Goal: Contribute content: Contribute content

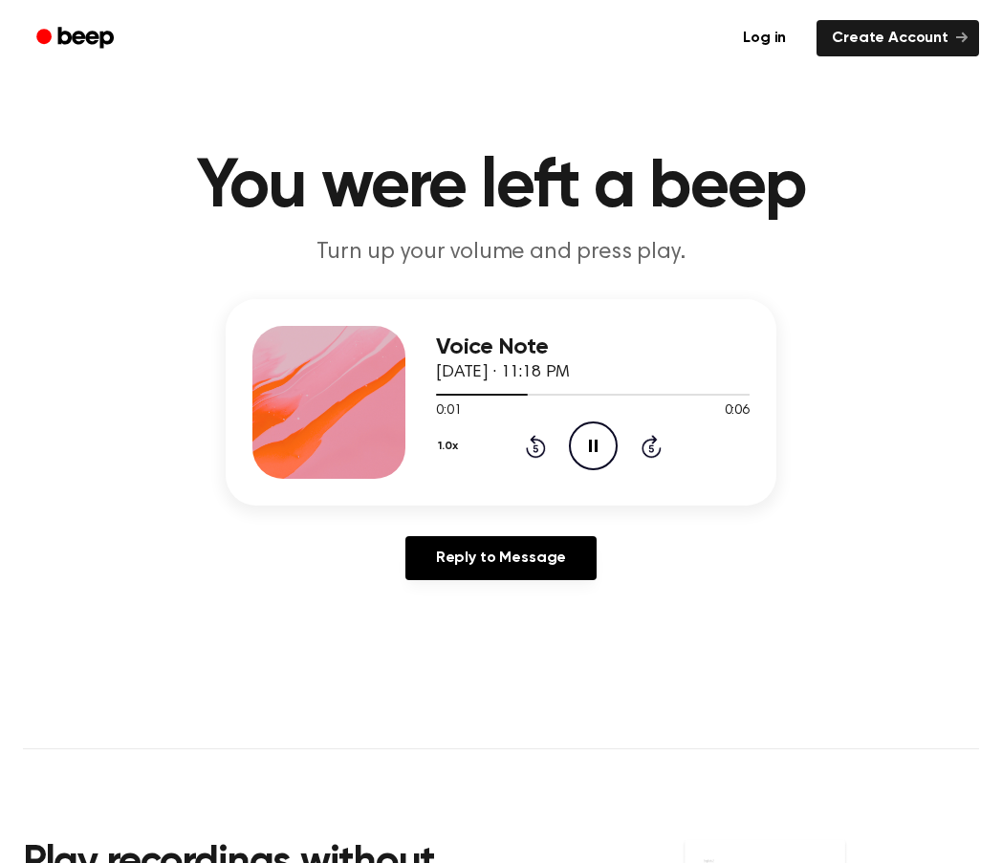
click at [596, 446] on icon at bounding box center [593, 446] width 9 height 12
click at [899, 43] on link "Create Account" at bounding box center [898, 38] width 163 height 36
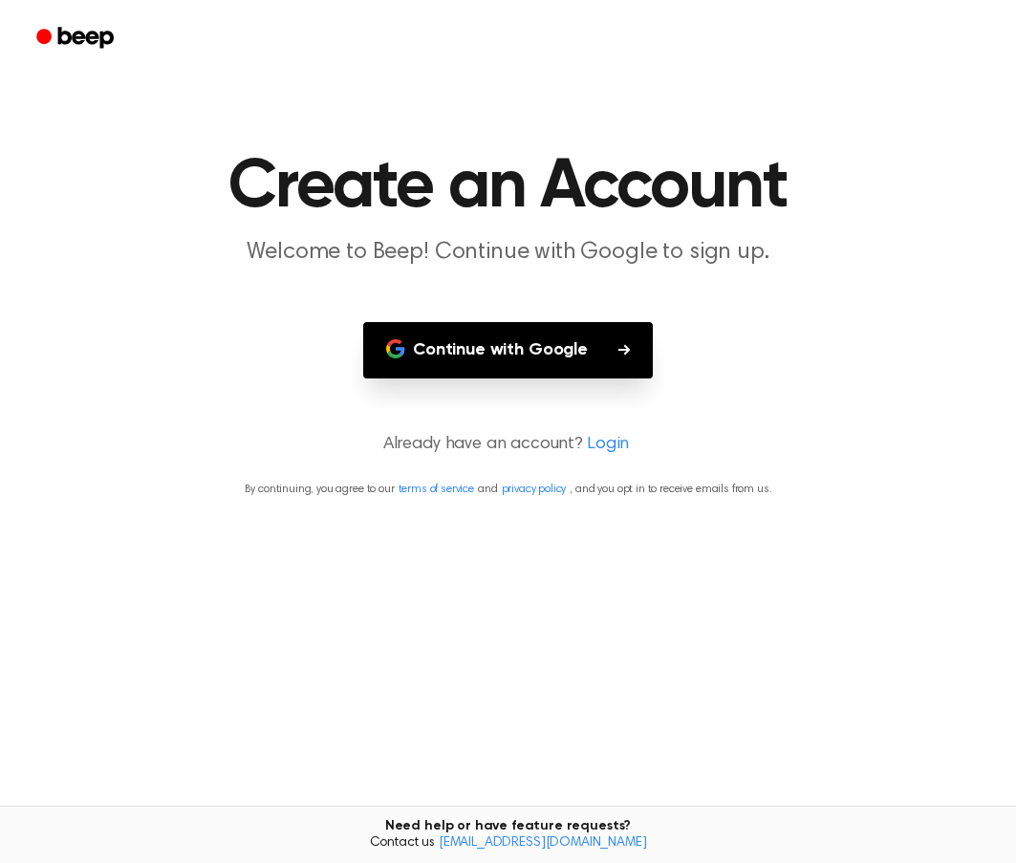
click at [469, 344] on button "Continue with Google" at bounding box center [508, 350] width 290 height 56
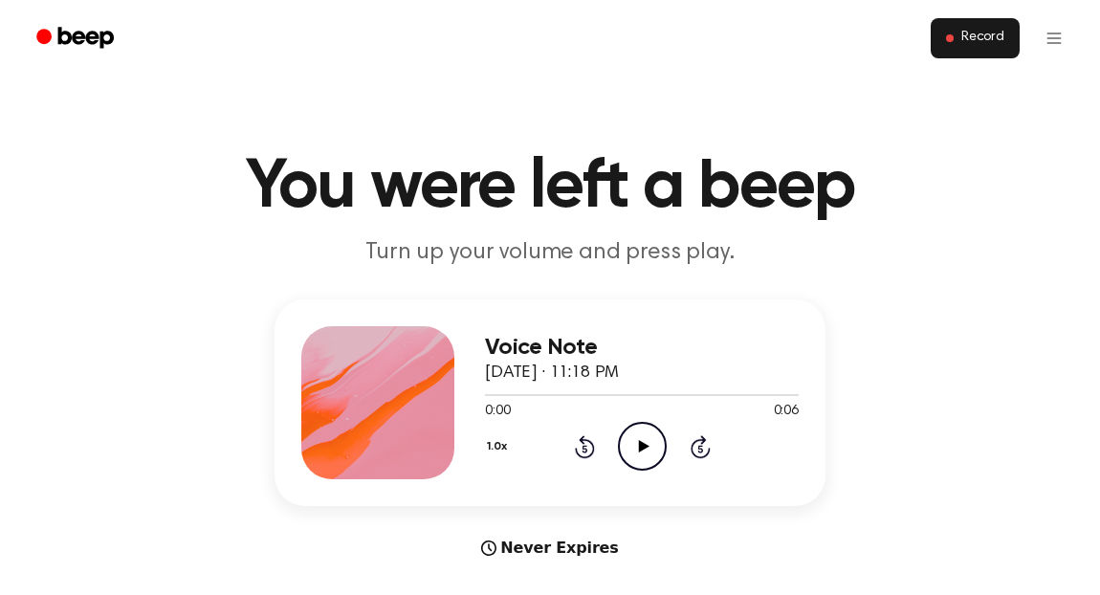
click at [972, 43] on span "Record" at bounding box center [982, 38] width 43 height 17
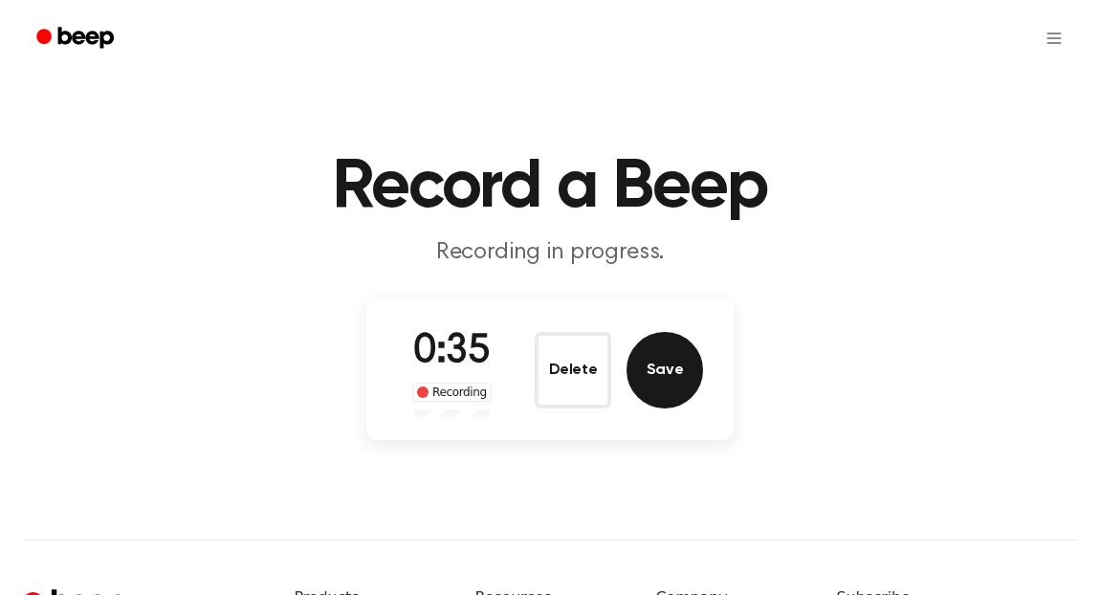
click at [693, 386] on button "Save" at bounding box center [664, 370] width 76 height 76
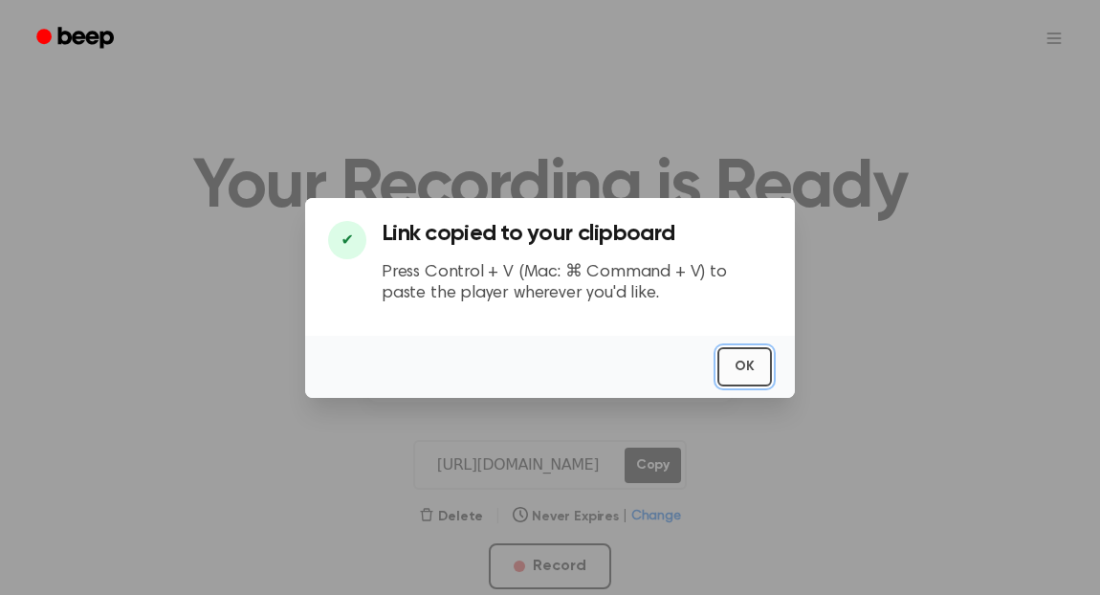
click at [750, 376] on button "OK" at bounding box center [744, 366] width 55 height 39
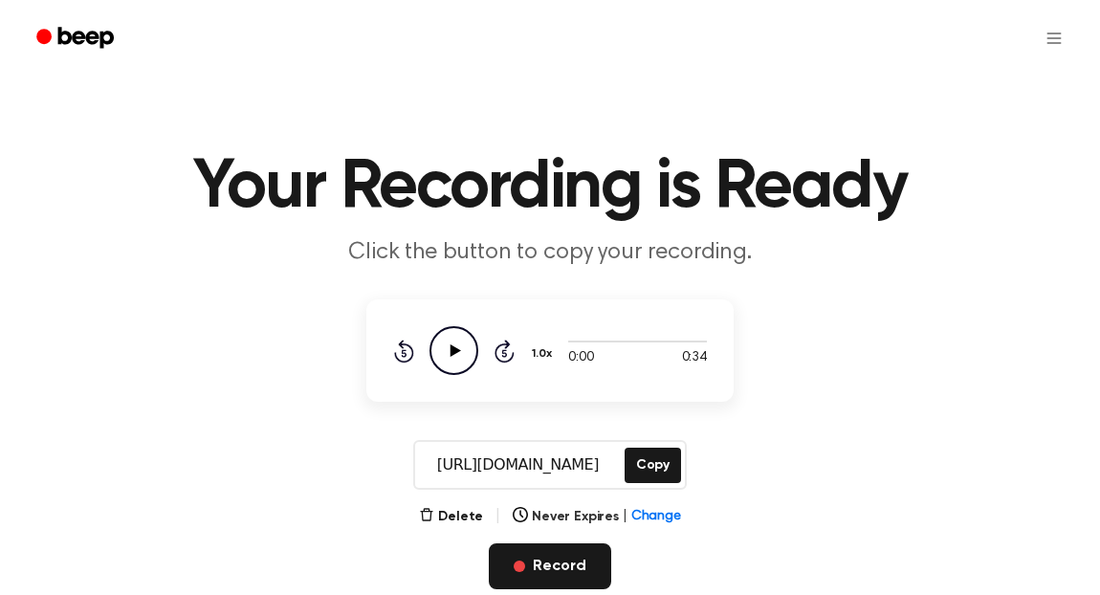
click at [567, 563] on button "Record" at bounding box center [549, 566] width 121 height 46
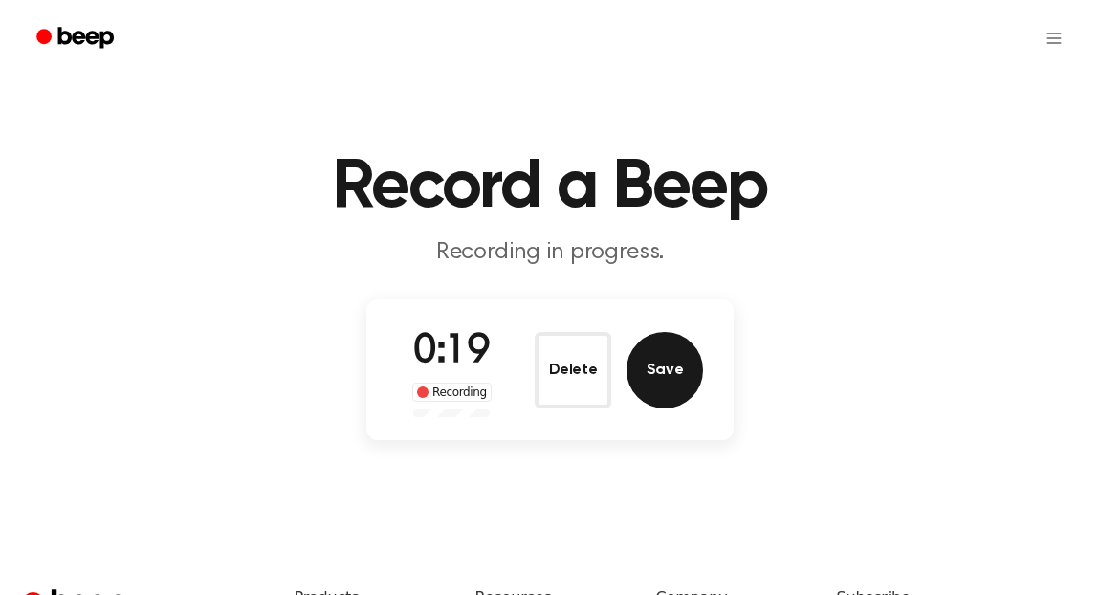
click at [667, 364] on button "Save" at bounding box center [664, 370] width 76 height 76
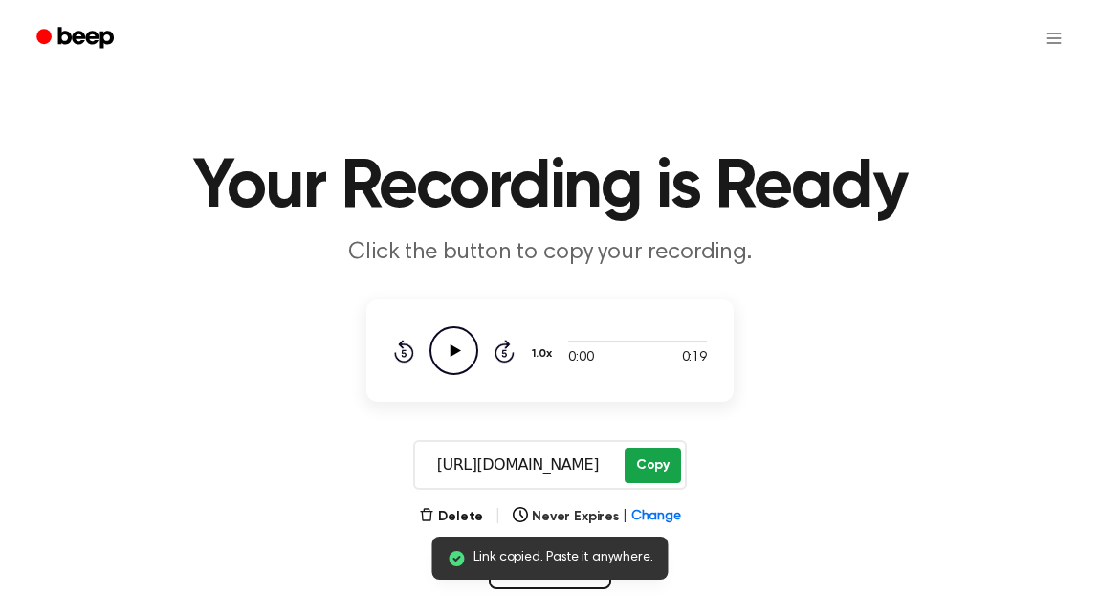
click at [658, 457] on button "Copy" at bounding box center [652, 464] width 56 height 35
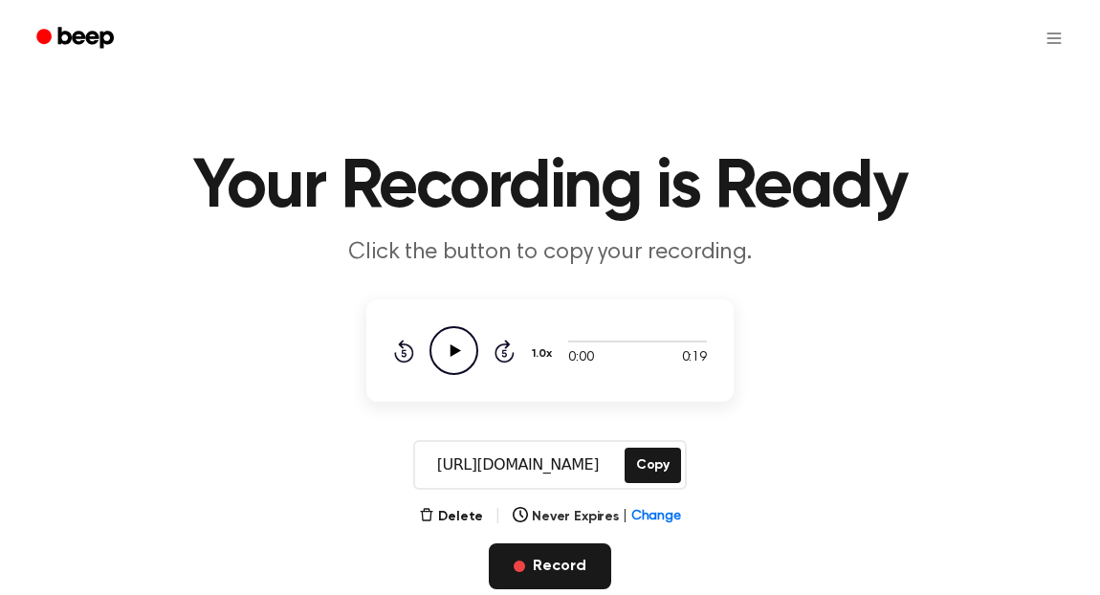
click at [539, 564] on button "Record" at bounding box center [549, 566] width 121 height 46
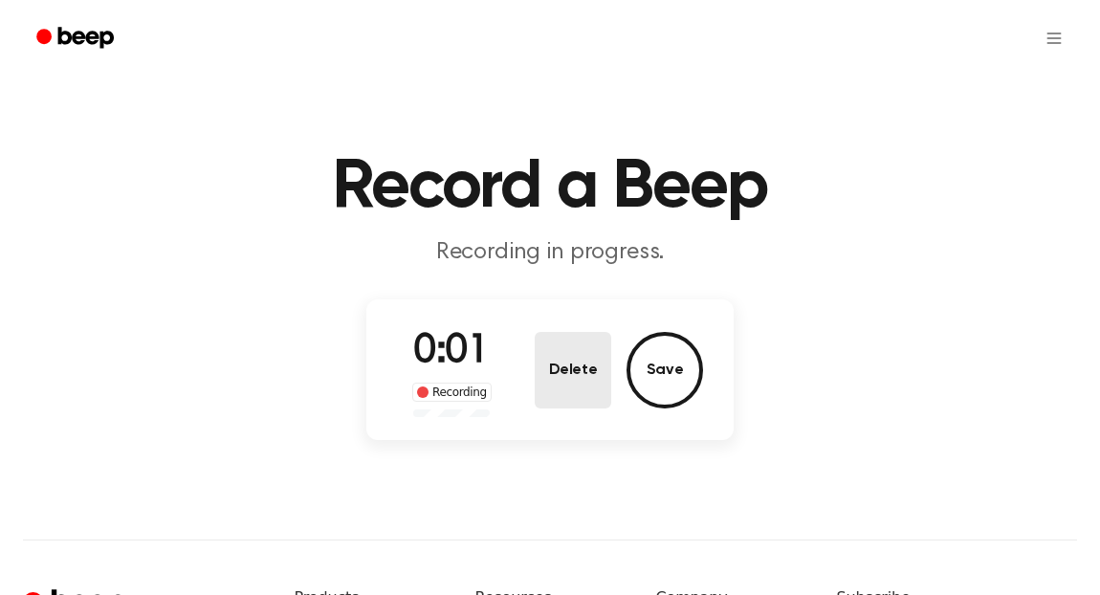
click at [568, 382] on button "Delete" at bounding box center [572, 370] width 76 height 76
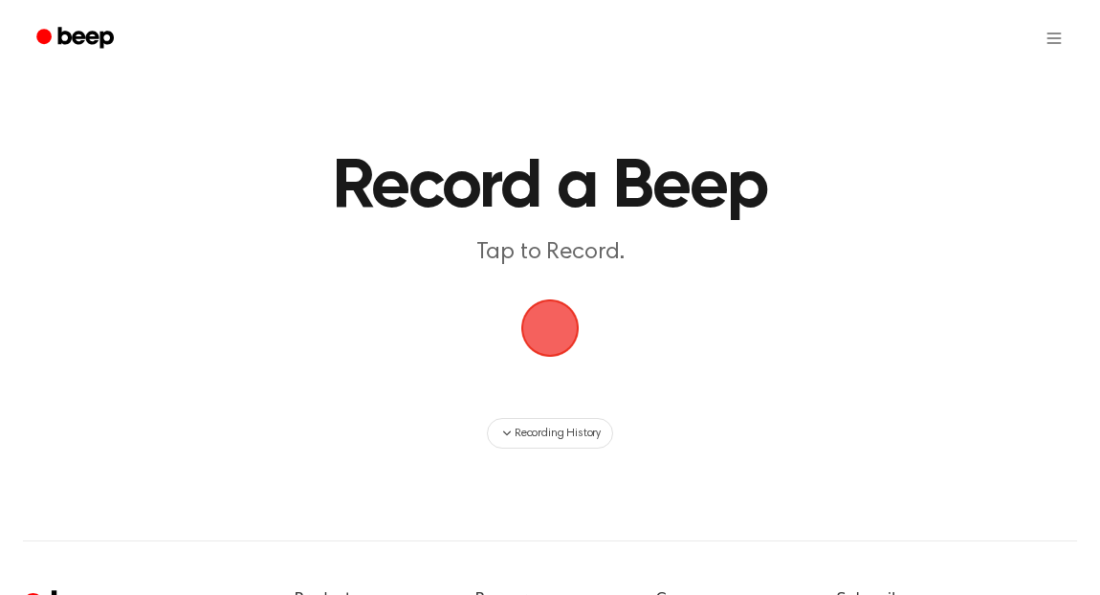
click at [548, 332] on span "button" at bounding box center [550, 328] width 58 height 58
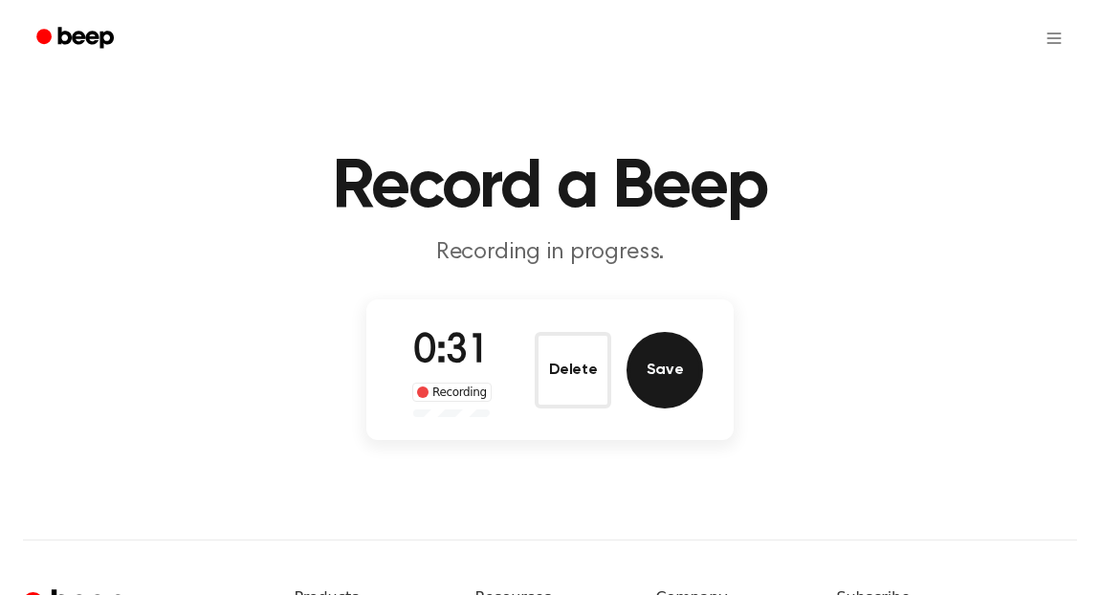
click at [676, 380] on button "Save" at bounding box center [664, 370] width 76 height 76
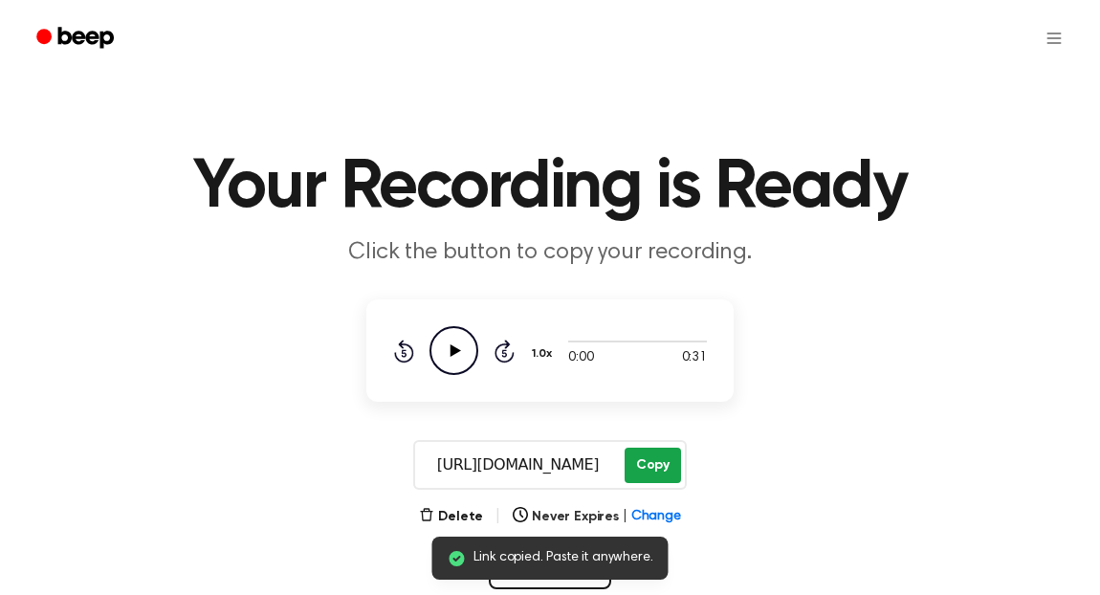
click at [653, 470] on button "Copy" at bounding box center [652, 464] width 56 height 35
